Goal: Task Accomplishment & Management: Manage account settings

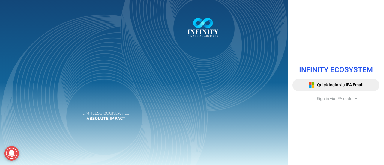
click at [334, 101] on span "Sign in via IFA code" at bounding box center [334, 99] width 35 height 6
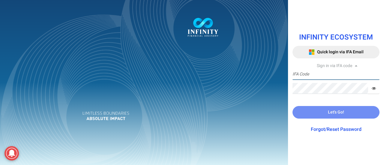
click at [318, 77] on input "text" at bounding box center [336, 74] width 87 height 11
type input "IFA0113"
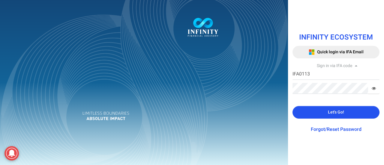
click at [319, 113] on button "Let's Go!" at bounding box center [336, 112] width 87 height 13
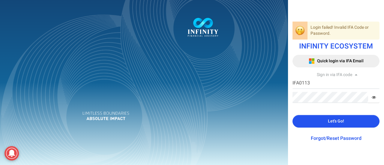
click at [374, 99] on icon at bounding box center [374, 97] width 4 height 4
click at [338, 120] on span "Let's Go!" at bounding box center [336, 121] width 16 height 6
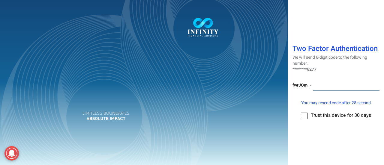
click at [328, 87] on input "number" at bounding box center [346, 85] width 67 height 11
type input "105954"
